Goal: Use online tool/utility: Use online tool/utility

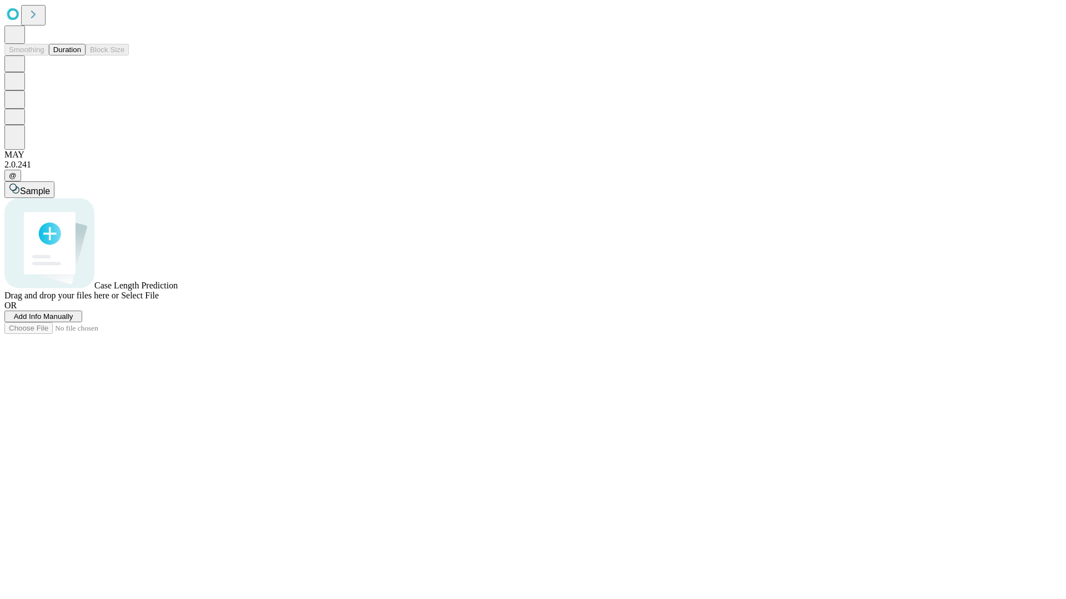
click at [73, 321] on span "Add Info Manually" at bounding box center [43, 316] width 59 height 8
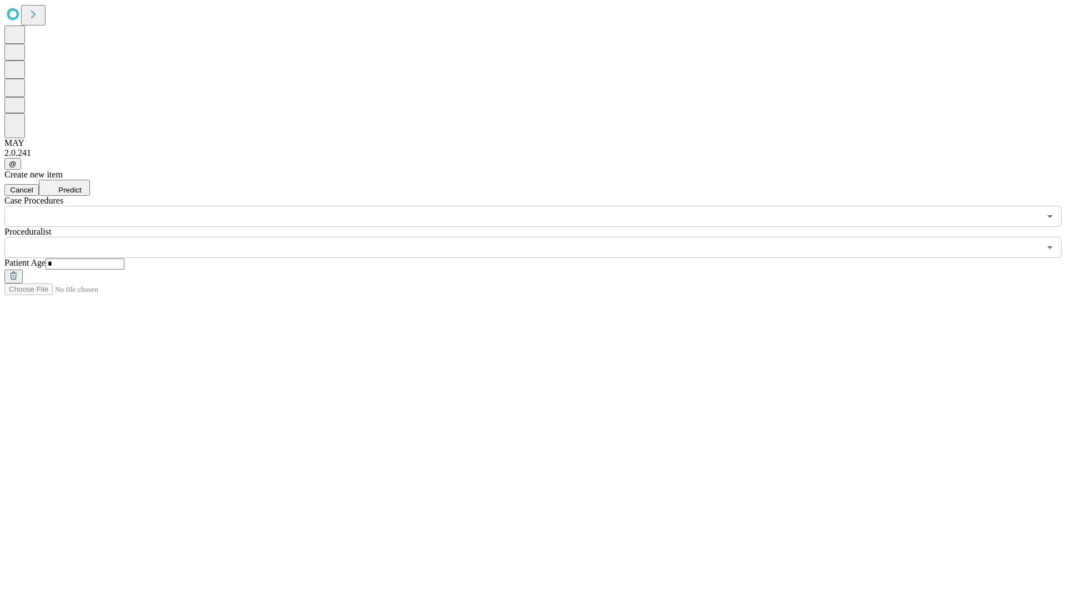
type input "*"
click at [541, 237] on input "text" at bounding box center [521, 247] width 1035 height 21
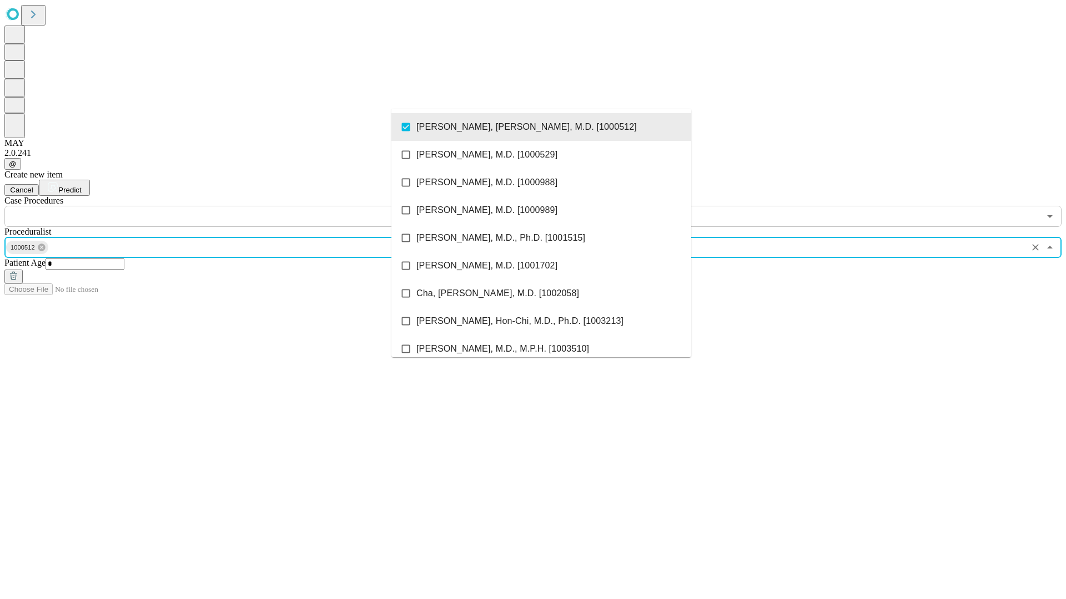
click at [233, 206] on input "text" at bounding box center [521, 216] width 1035 height 21
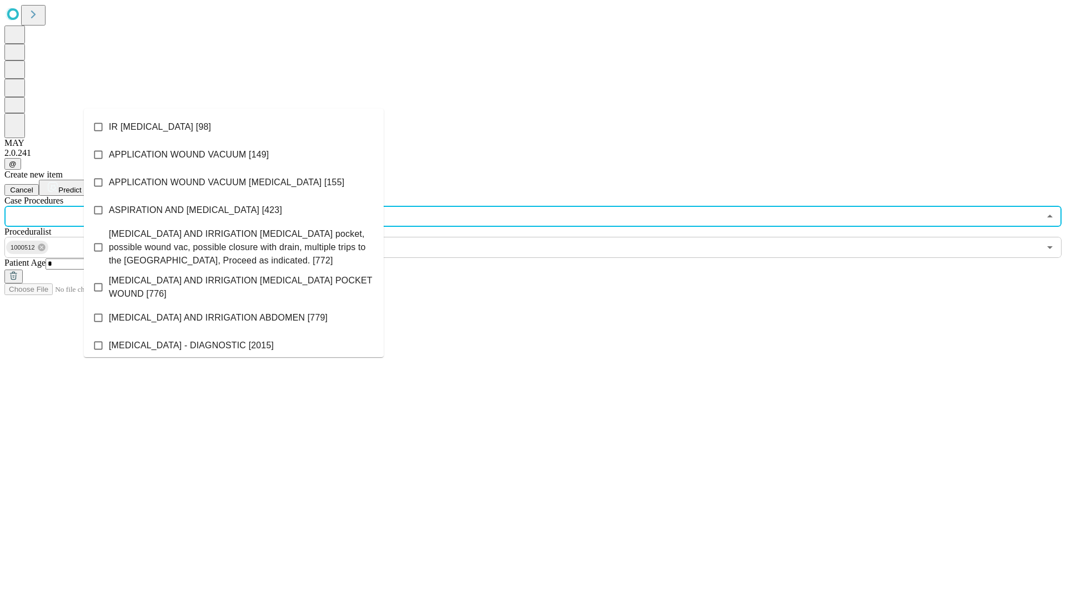
click at [234, 127] on li "IR [MEDICAL_DATA] [98]" at bounding box center [234, 127] width 300 height 28
click at [81, 186] on span "Predict" at bounding box center [69, 190] width 23 height 8
